Goal: Information Seeking & Learning: Find contact information

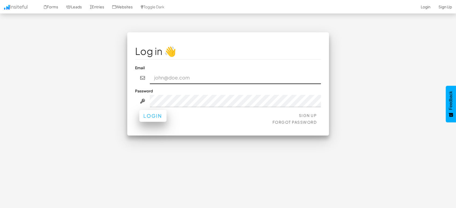
type input "marketing@mapsted.com"
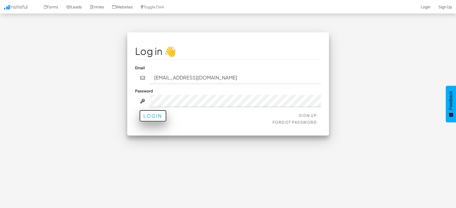
click at [155, 119] on button "Login" at bounding box center [152, 116] width 27 height 12
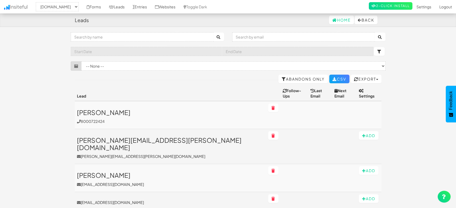
select select "1505"
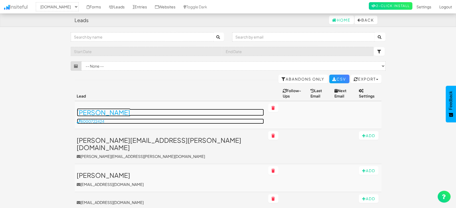
click at [101, 109] on h3 "[PERSON_NAME]" at bounding box center [170, 112] width 187 height 7
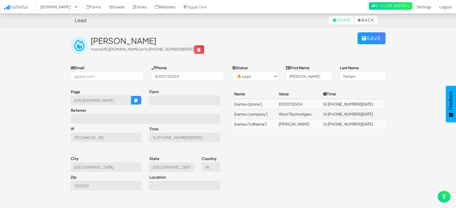
select select "1505"
select select "0"
click at [288, 38] on h2 "[PERSON_NAME]" at bounding box center [224, 40] width 267 height 9
drag, startPoint x: 319, startPoint y: 124, endPoint x: 292, endPoint y: 113, distance: 28.9
click at [292, 113] on tbody "[name='phone'] 8000722424 16:07 08.19.25 [name='company'] WovV Technoligies 16:…" at bounding box center [308, 114] width 153 height 30
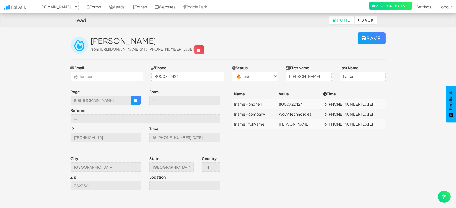
click at [292, 113] on td "WovV Technoligies" at bounding box center [298, 114] width 44 height 10
drag, startPoint x: 315, startPoint y: 124, endPoint x: 290, endPoint y: 112, distance: 27.6
click at [290, 112] on tbody "[name='phone'] 8000722424 16:07 08.19.25 [name='company'] WovV Technoligies 16:…" at bounding box center [308, 114] width 153 height 30
click at [280, 158] on div "Page https://mapsted.com/blog/indoor-mapping-in-stadium Form Referrer IP 49.36.…" at bounding box center [228, 141] width 323 height 104
click at [280, 150] on div "Page https://mapsted.com/blog/indoor-mapping-in-stadium Form Referrer IP 49.36.…" at bounding box center [228, 141] width 323 height 104
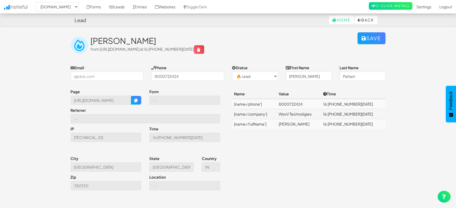
click at [297, 123] on td "[PERSON_NAME]" at bounding box center [298, 124] width 44 height 10
copy td "[PERSON_NAME]"
click at [296, 112] on td "WovV Technoligies" at bounding box center [298, 114] width 44 height 10
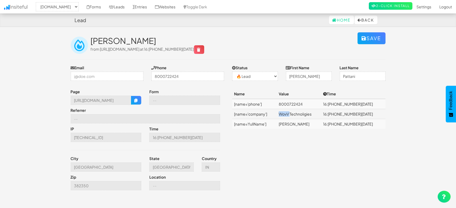
click at [297, 112] on td "WovV Technoligies" at bounding box center [298, 114] width 44 height 10
click at [297, 113] on td "WovV Technoligies" at bounding box center [298, 114] width 44 height 10
copy td "WovV Technoligies"
click at [293, 103] on td "8000722424" at bounding box center [298, 104] width 44 height 10
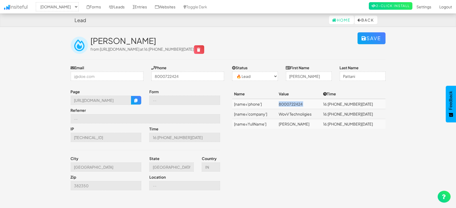
click at [293, 103] on td "8000722424" at bounding box center [298, 104] width 44 height 10
copy td "8000722424"
click at [284, 145] on div "Page https://mapsted.com/blog/indoor-mapping-in-stadium Form Referrer IP 49.36.…" at bounding box center [228, 141] width 323 height 104
click at [298, 137] on div "Page https://mapsted.com/blog/indoor-mapping-in-stadium Form Referrer IP 49.36.…" at bounding box center [228, 141] width 323 height 104
click at [99, 165] on input "Ahmedabad" at bounding box center [106, 166] width 71 height 9
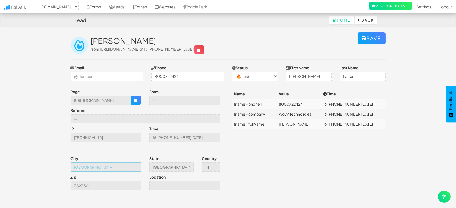
click at [99, 165] on input "Ahmedabad" at bounding box center [106, 166] width 71 height 9
click at [137, 100] on icon "button" at bounding box center [136, 100] width 4 height 4
